Goal: Task Accomplishment & Management: Manage account settings

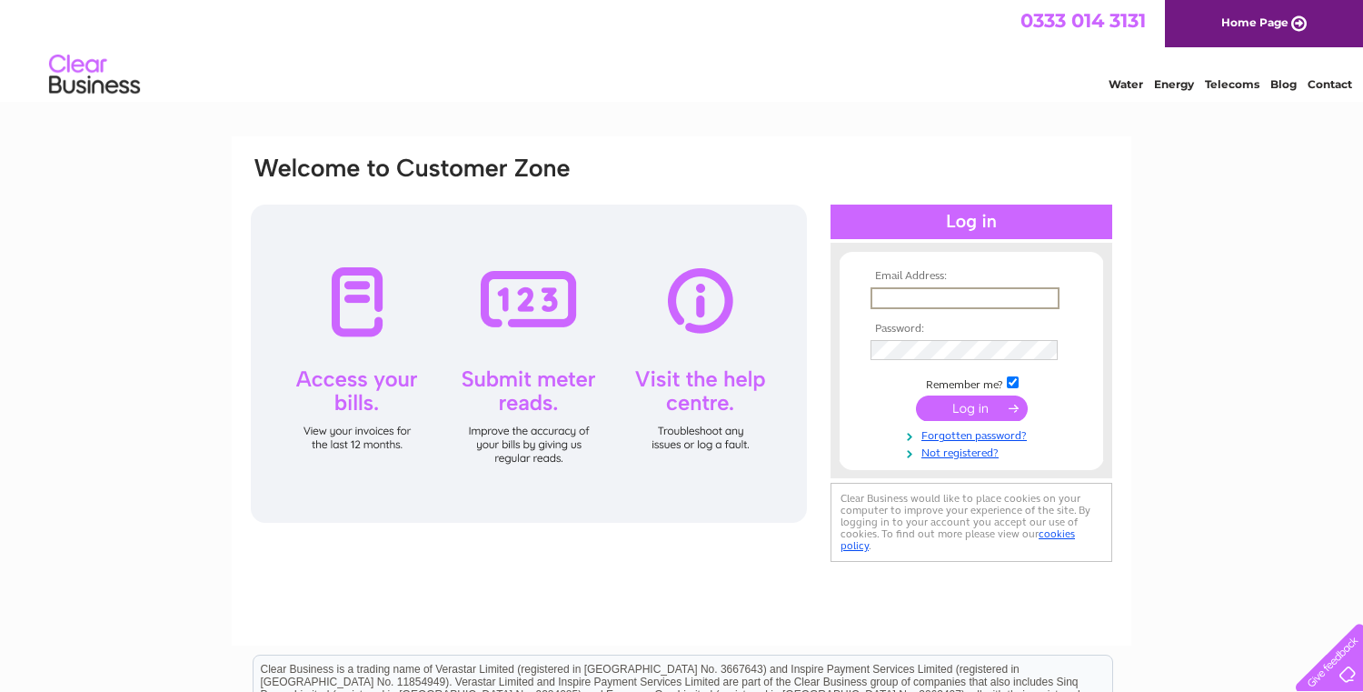
type input "[EMAIL_ADDRESS][DOMAIN_NAME]"
click at [970, 416] on input "submit" at bounding box center [972, 407] width 112 height 25
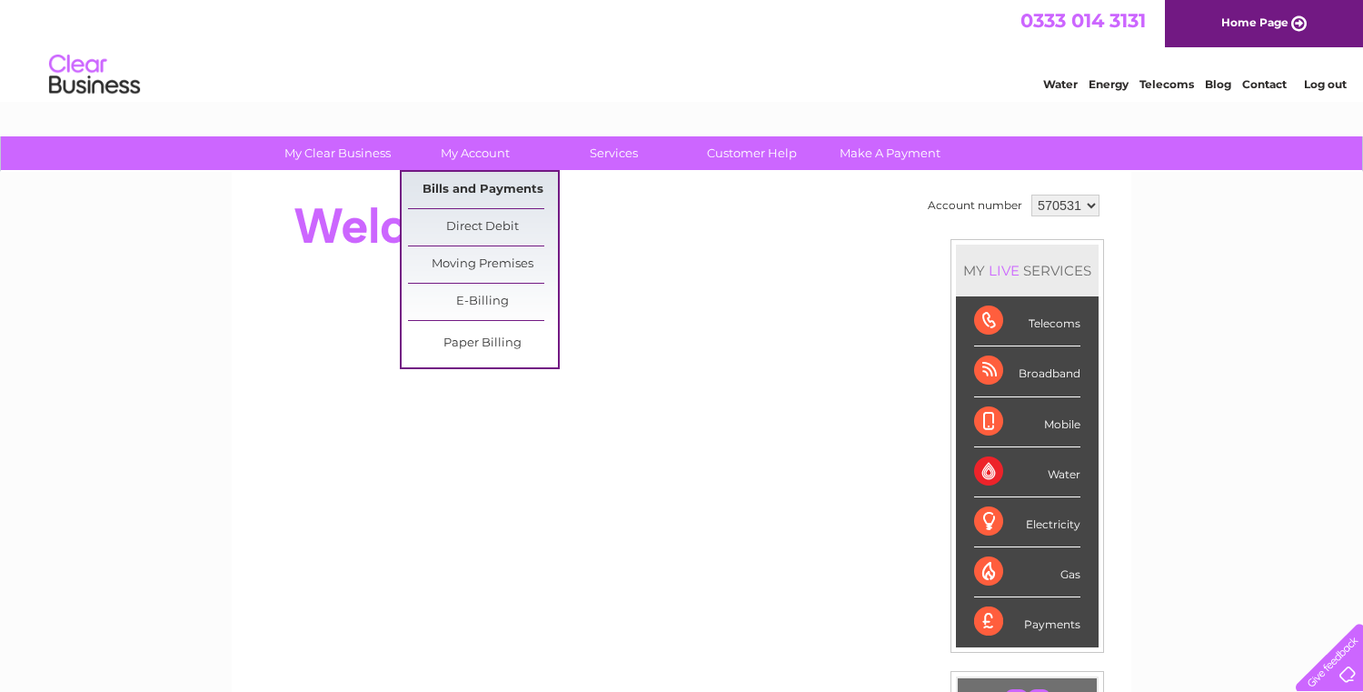
click at [485, 189] on link "Bills and Payments" at bounding box center [483, 190] width 150 height 36
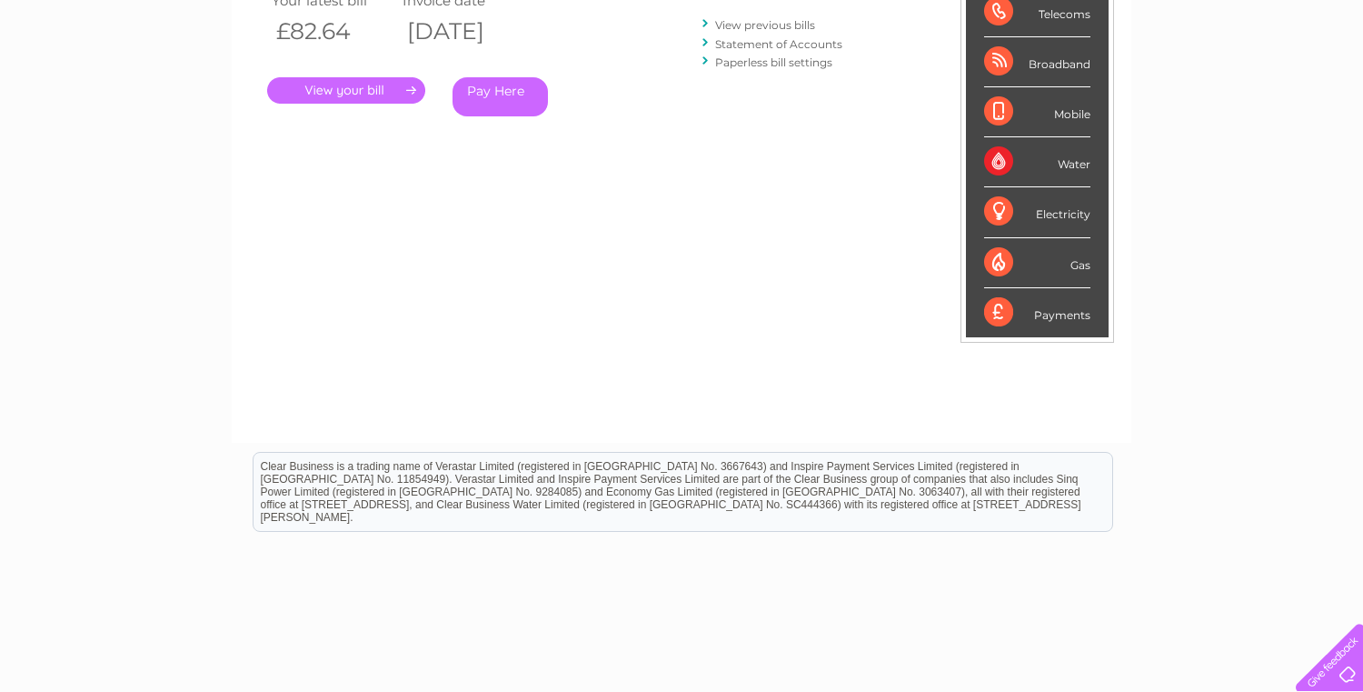
scroll to position [364, 0]
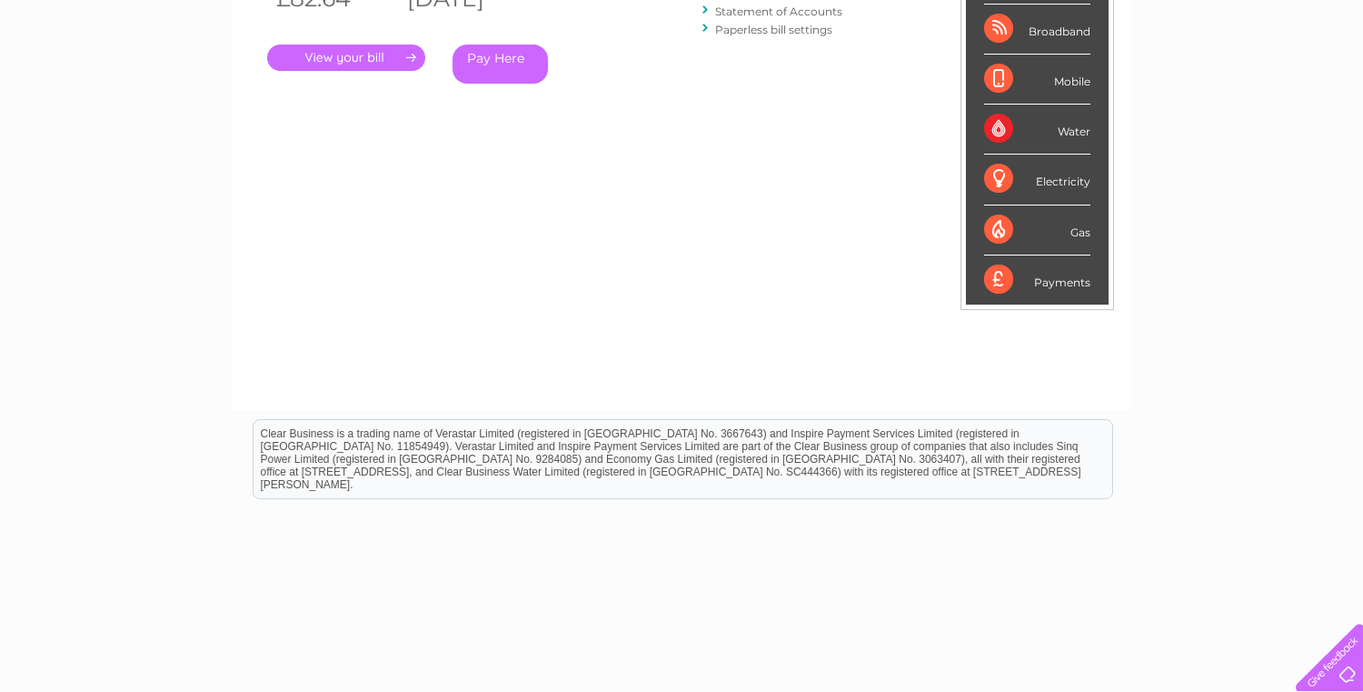
click at [347, 53] on link "." at bounding box center [346, 58] width 158 height 26
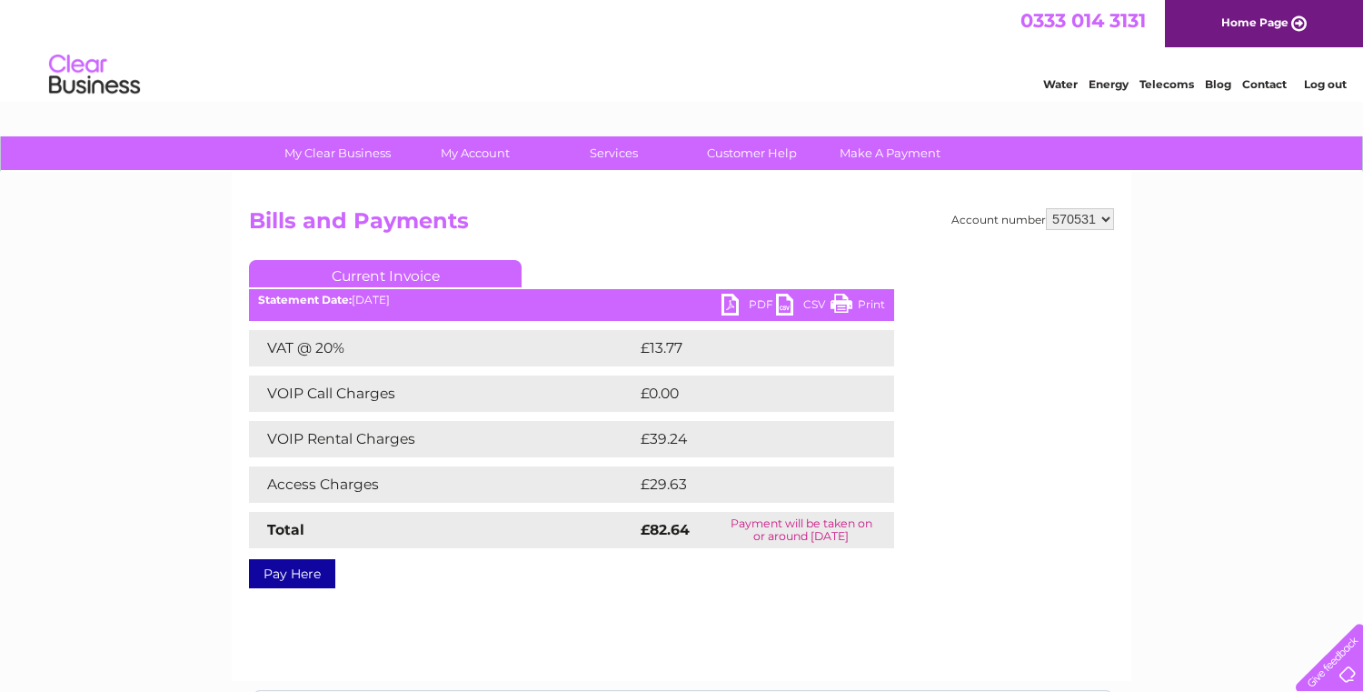
click at [732, 309] on link "PDF" at bounding box center [749, 307] width 55 height 26
